Goal: Information Seeking & Learning: Understand process/instructions

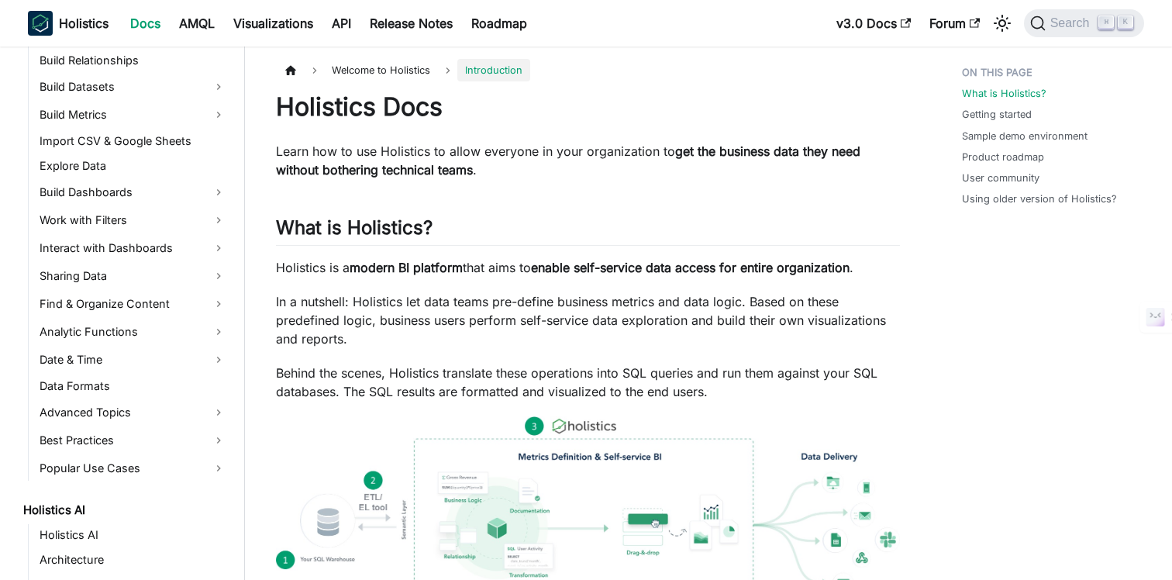
scroll to position [335, 0]
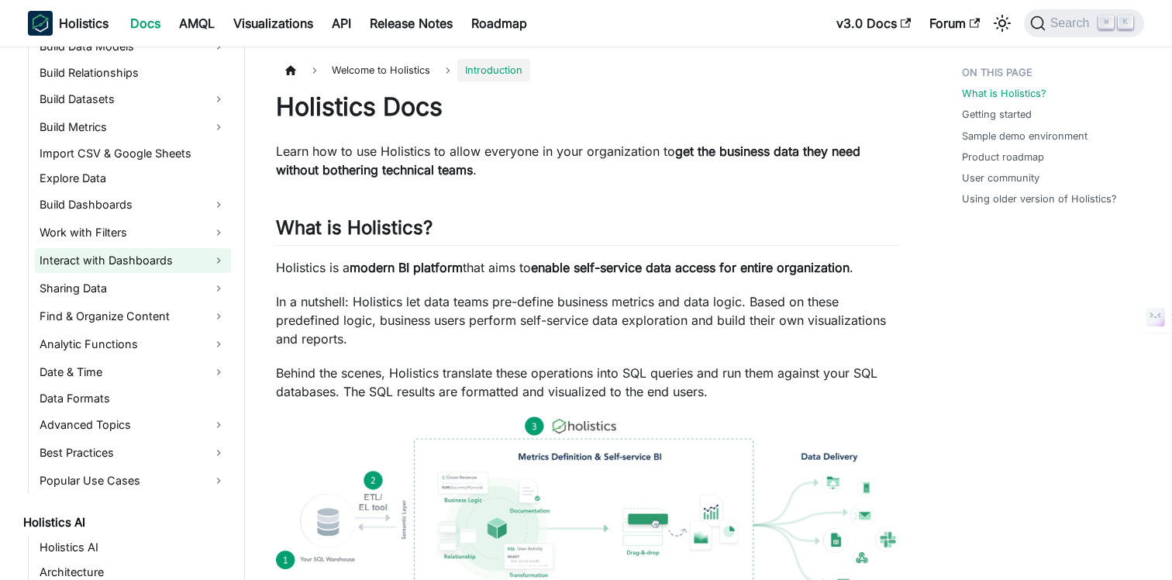
click at [75, 261] on link "Interact with Dashboards" at bounding box center [133, 260] width 196 height 25
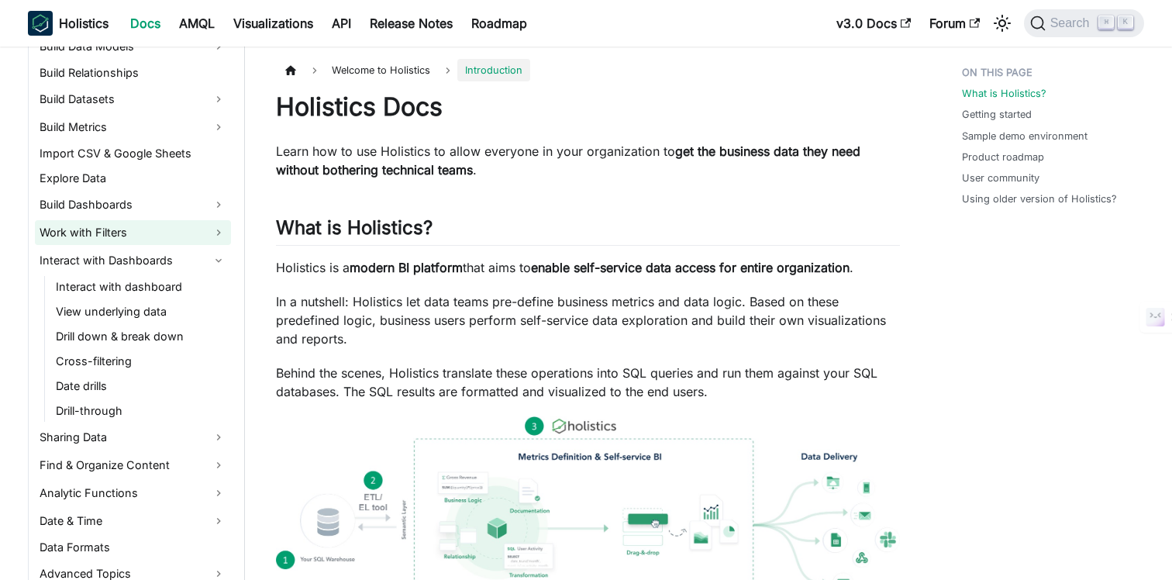
click at [86, 243] on link "Work with Filters" at bounding box center [133, 232] width 196 height 25
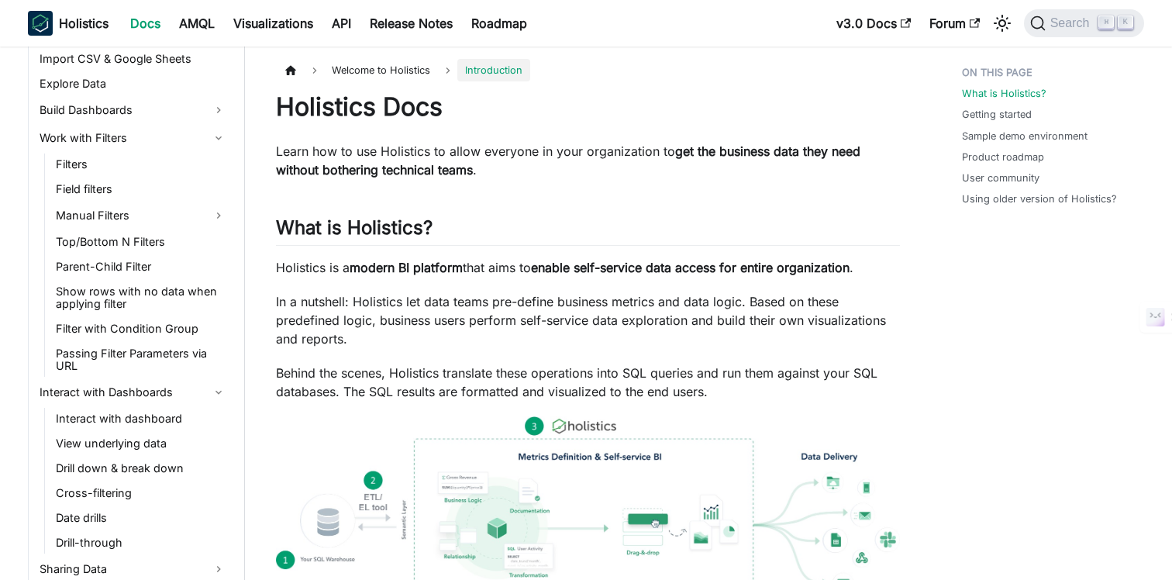
scroll to position [433, 0]
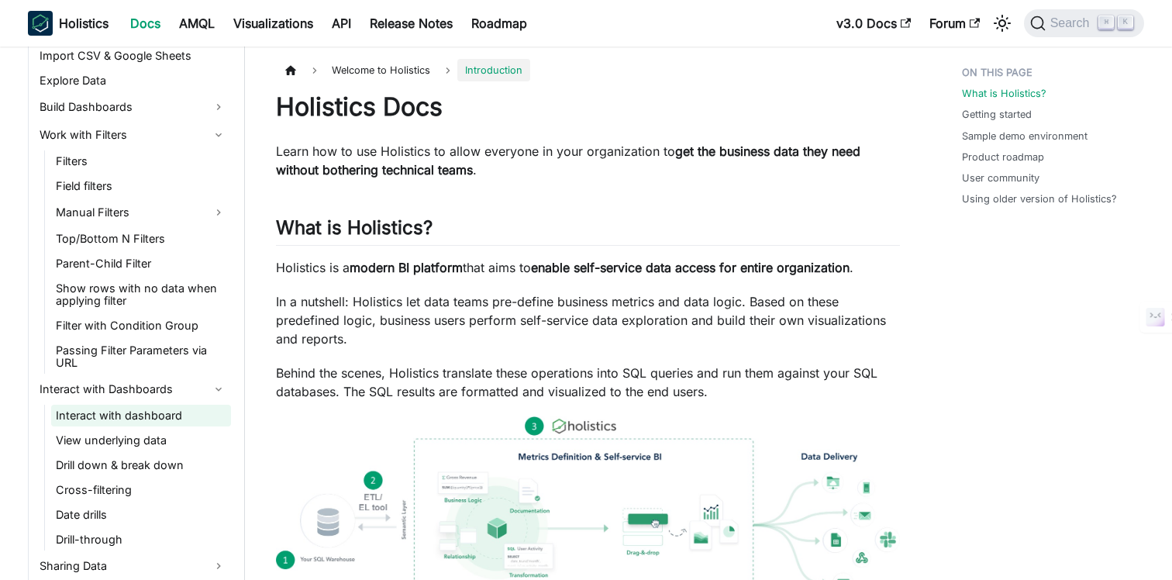
click at [124, 405] on link "Interact with dashboard" at bounding box center [141, 416] width 180 height 22
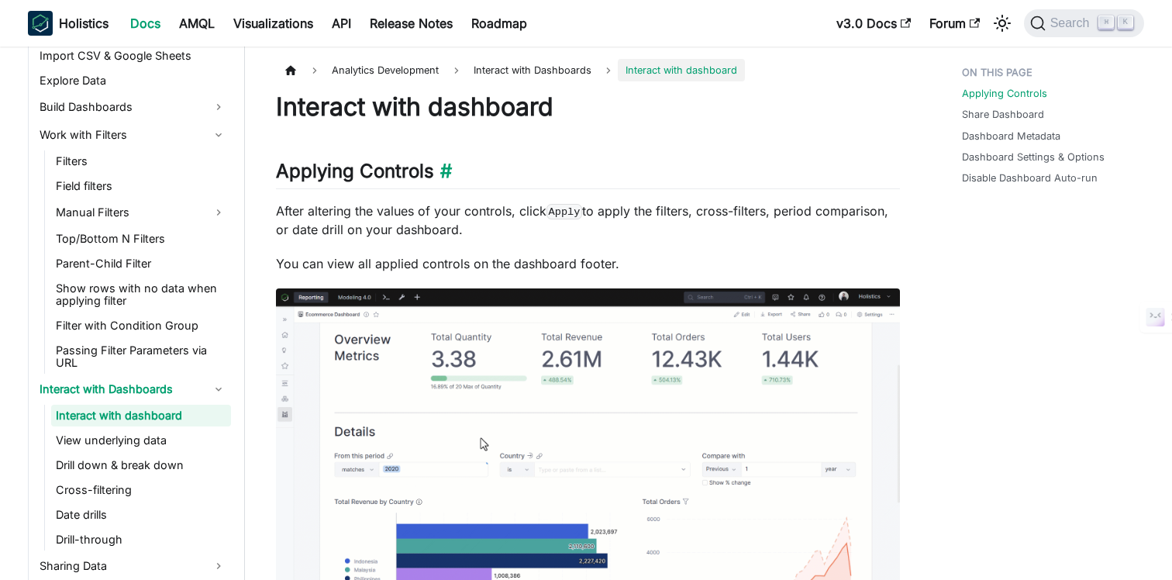
click at [650, 177] on h2 "Applying Controls ​" at bounding box center [588, 174] width 624 height 29
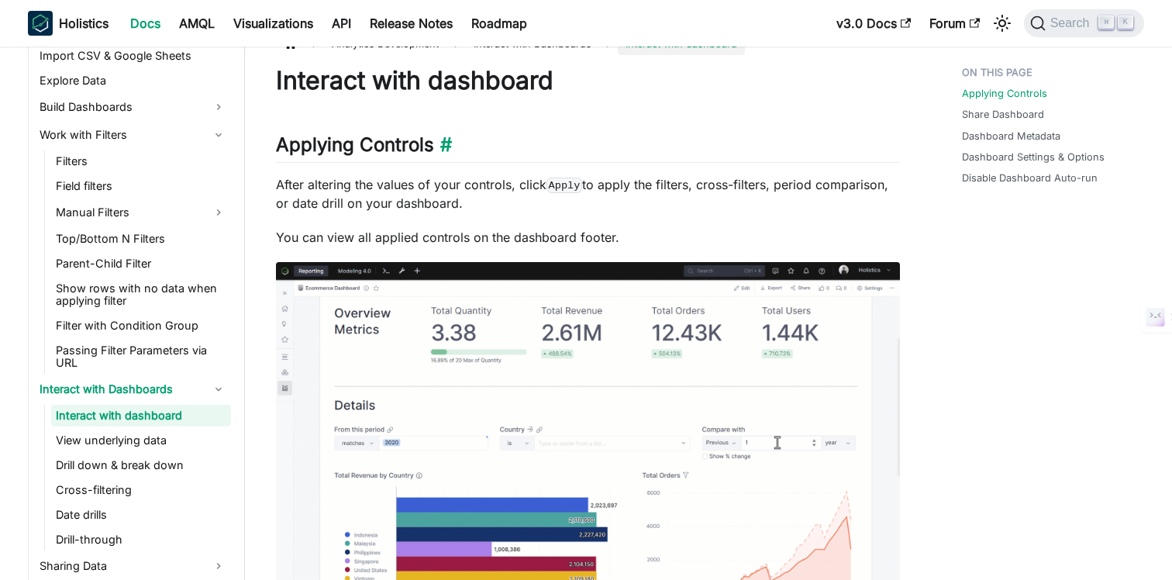
scroll to position [31, 0]
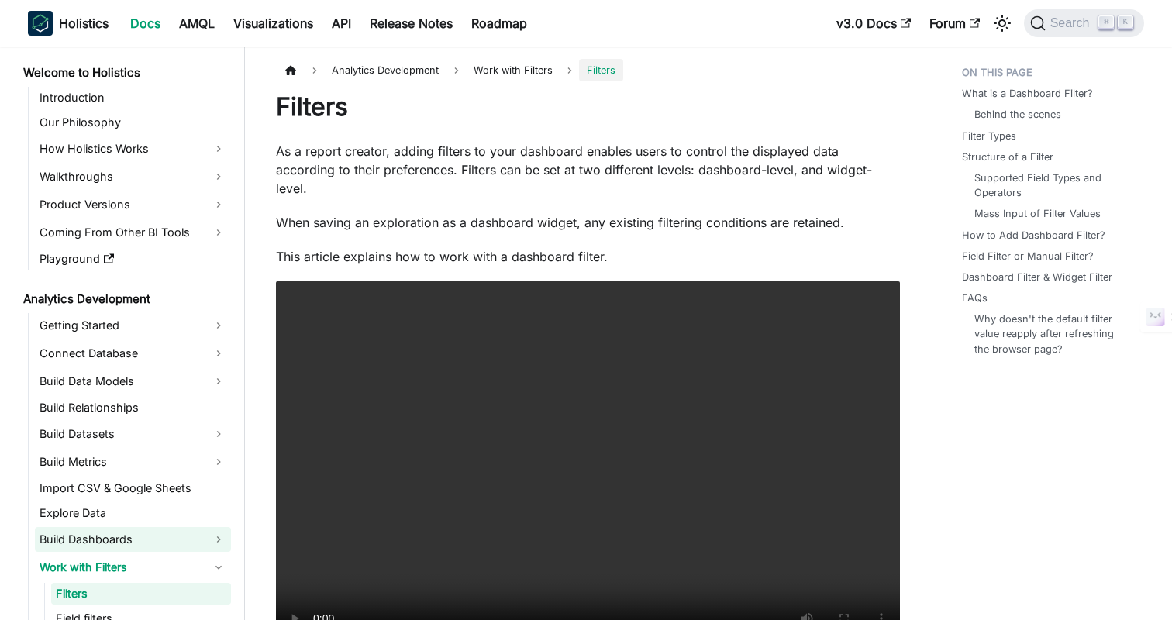
scroll to position [99, 0]
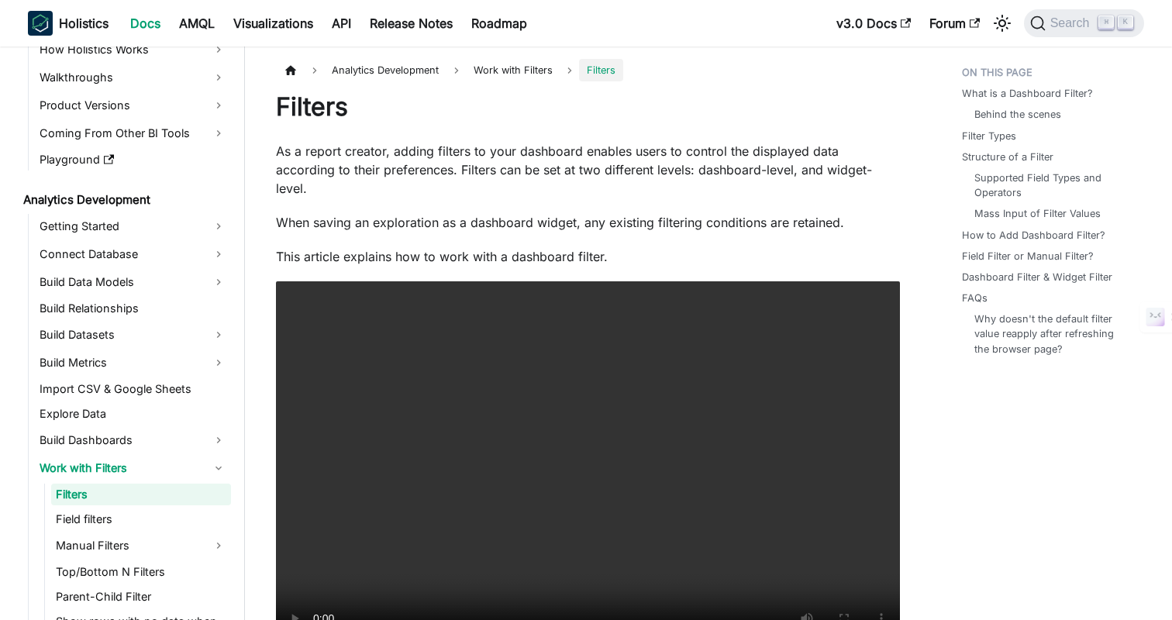
click at [529, 108] on h1 "Filters" at bounding box center [588, 106] width 624 height 31
click at [578, 110] on h1 "Filters" at bounding box center [588, 106] width 624 height 31
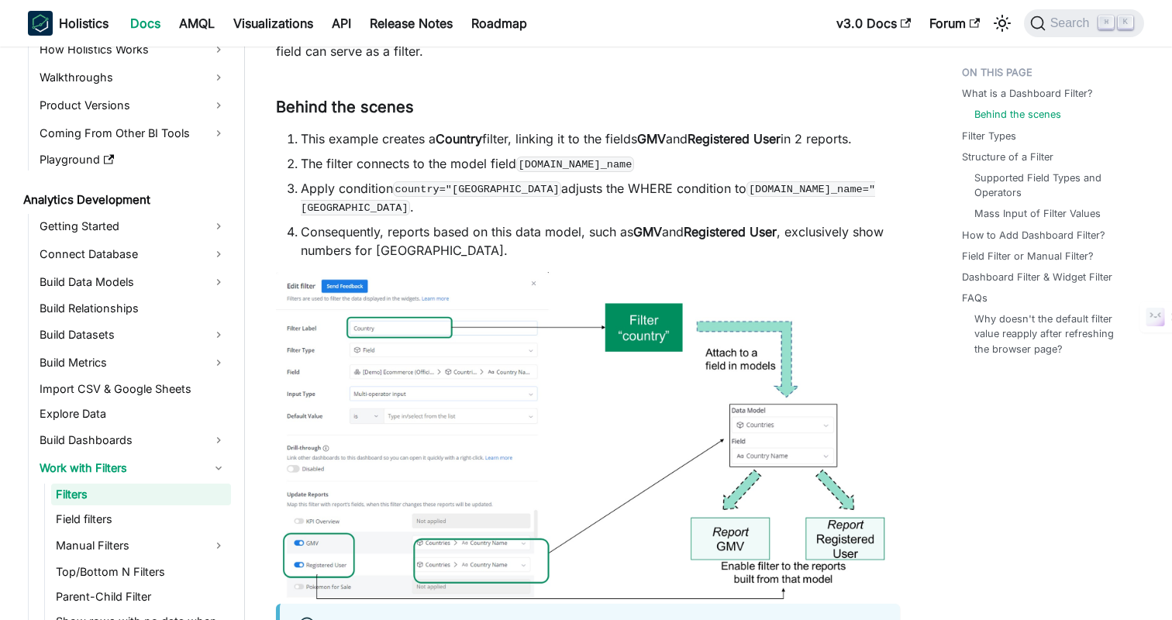
scroll to position [842, 0]
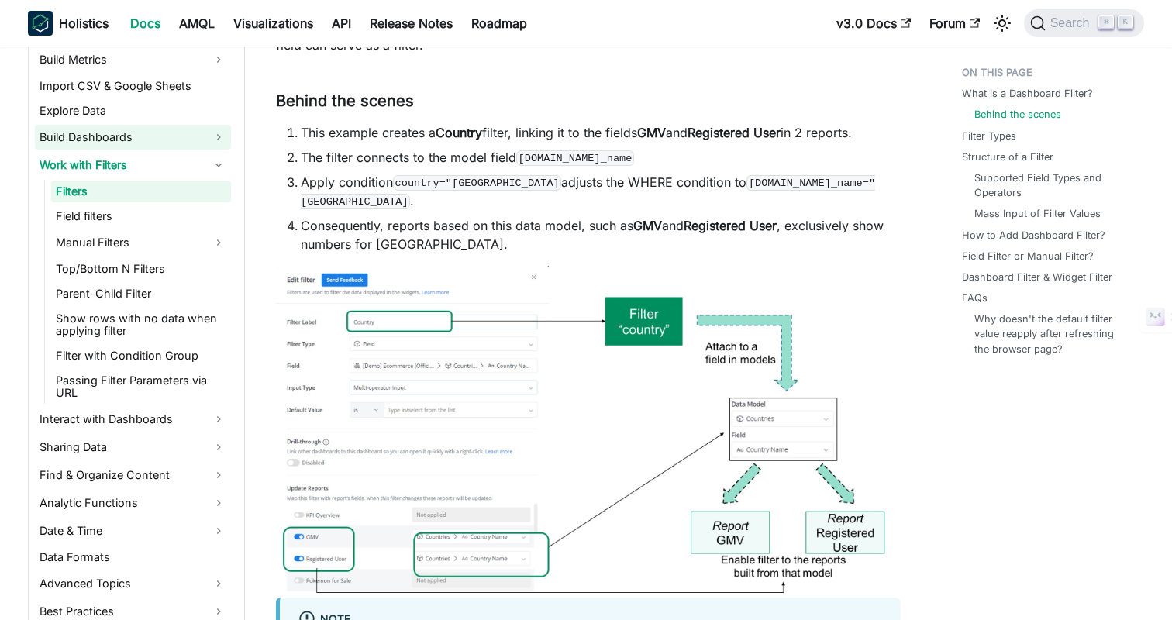
scroll to position [406, 0]
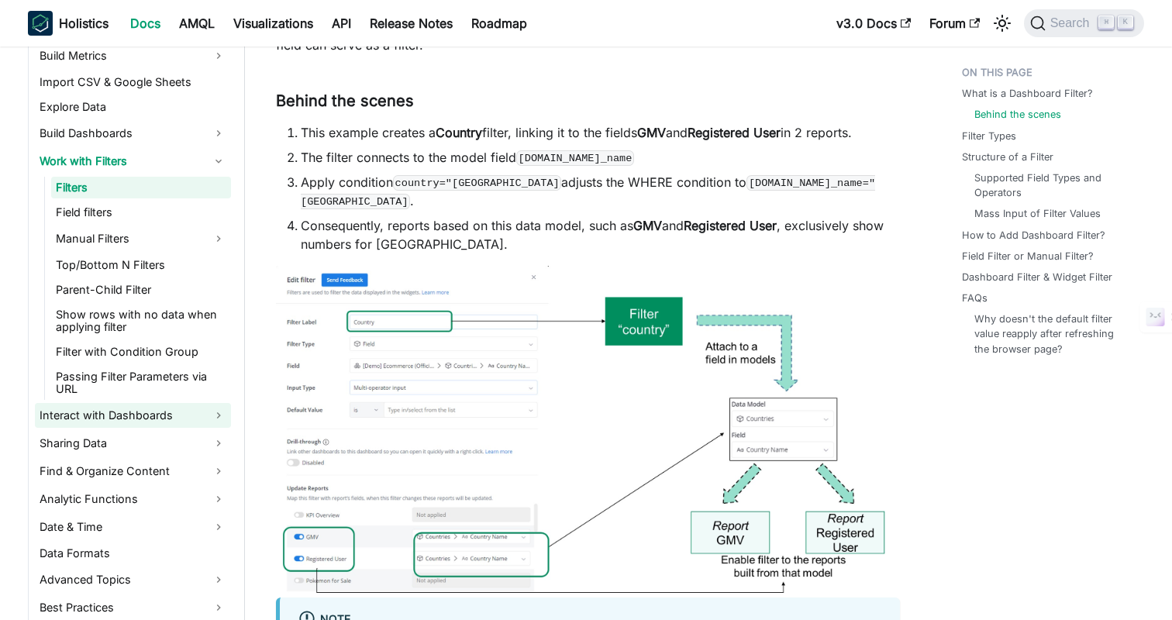
click at [98, 403] on link "Interact with Dashboards" at bounding box center [133, 415] width 196 height 25
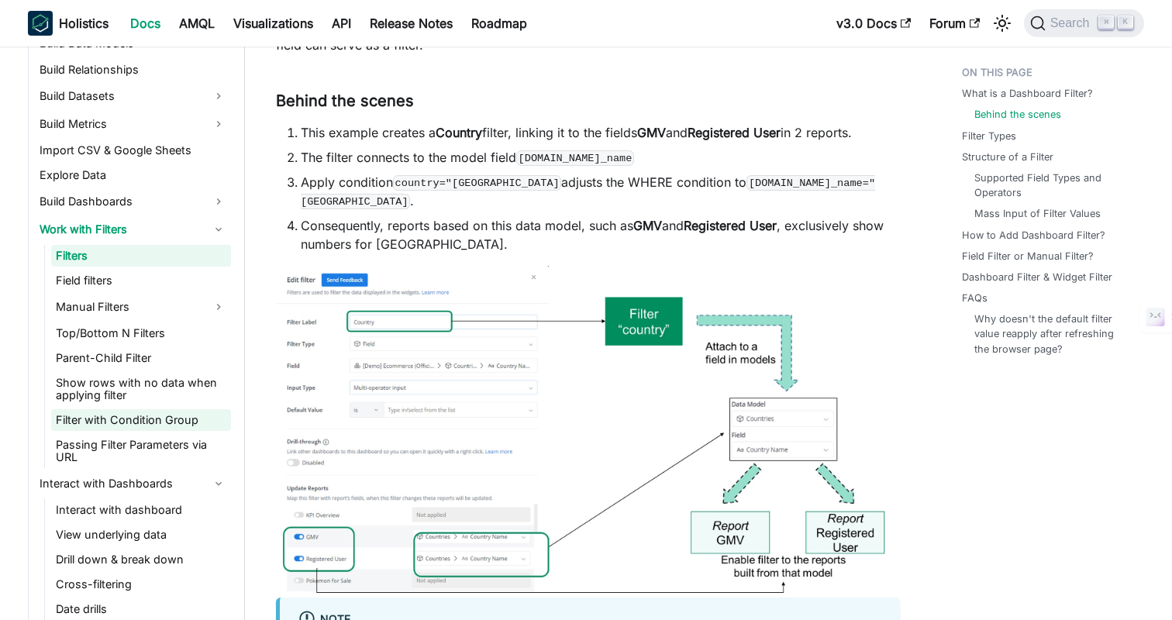
scroll to position [337, 0]
